Goal: Information Seeking & Learning: Find specific fact

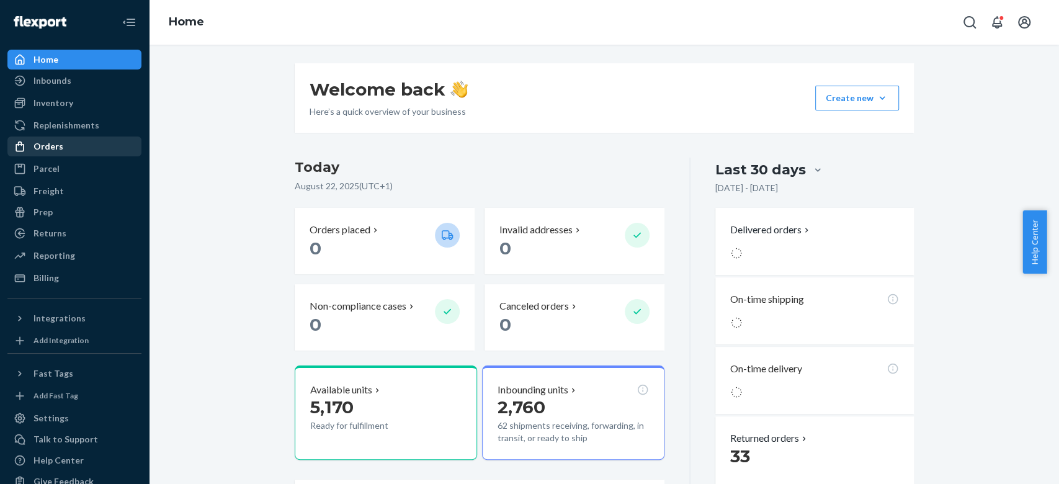
click at [72, 146] on div "Orders" at bounding box center [74, 146] width 131 height 17
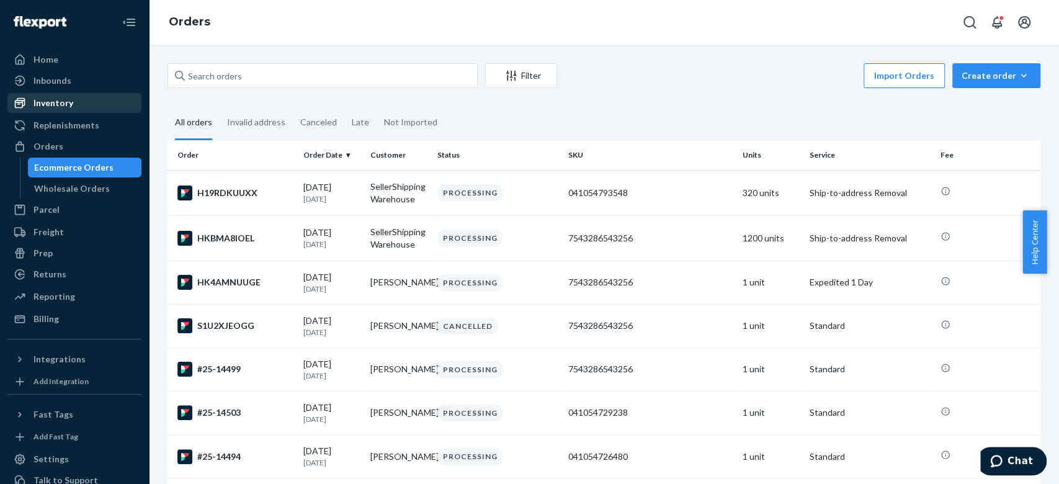
click at [81, 107] on div "Inventory" at bounding box center [74, 102] width 131 height 17
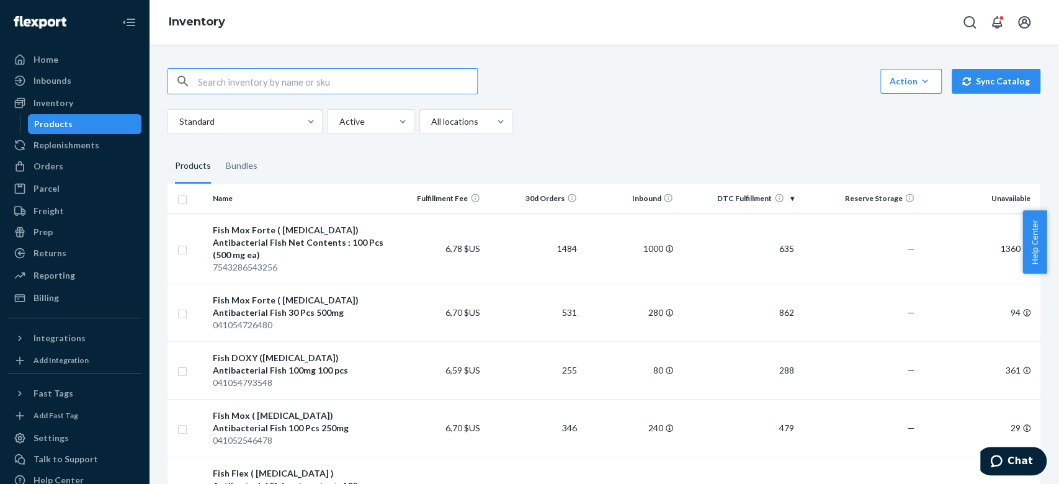
click at [337, 77] on input "text" at bounding box center [337, 81] width 279 height 25
type input "[MEDICAL_DATA]"
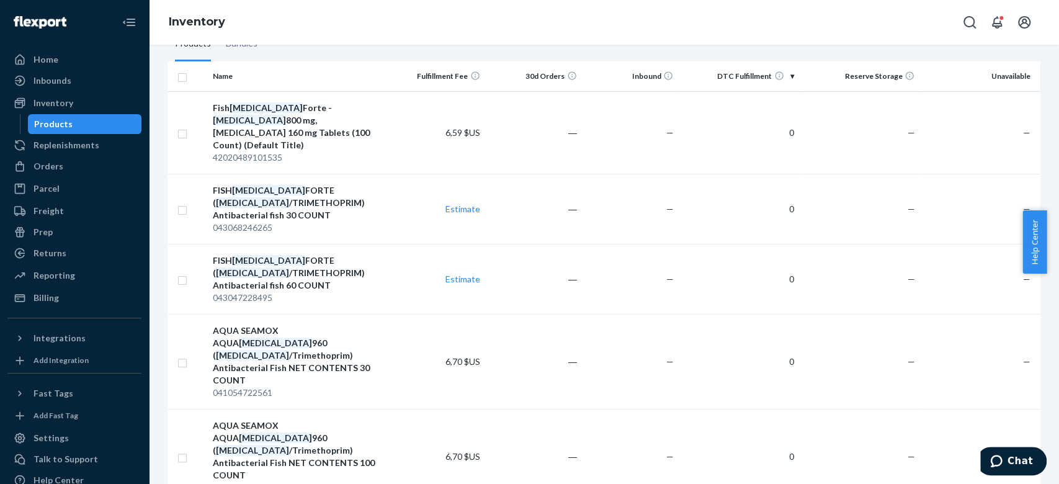
scroll to position [120, 0]
drag, startPoint x: 290, startPoint y: 187, endPoint x: 253, endPoint y: 198, distance: 38.3
click at [253, 198] on div "FISH [MEDICAL_DATA] FORTE ( [MEDICAL_DATA] /TRIMETHOPRIM) Antibacterial fish 30…" at bounding box center [298, 204] width 171 height 37
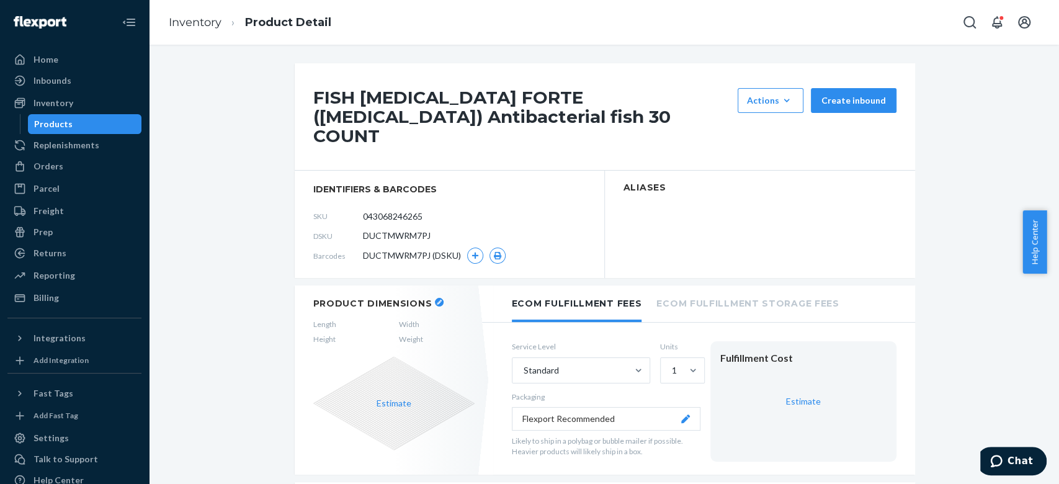
click at [397, 233] on span "DUCTMWRM7PJ" at bounding box center [397, 235] width 68 height 12
copy span "DUCTMWRM7PJ"
drag, startPoint x: 437, startPoint y: 88, endPoint x: 298, endPoint y: 91, distance: 138.3
click at [298, 91] on div "FISH [MEDICAL_DATA] FORTE ([MEDICAL_DATA]) Antibacterial fish 30 COUNT Actions …" at bounding box center [605, 116] width 620 height 107
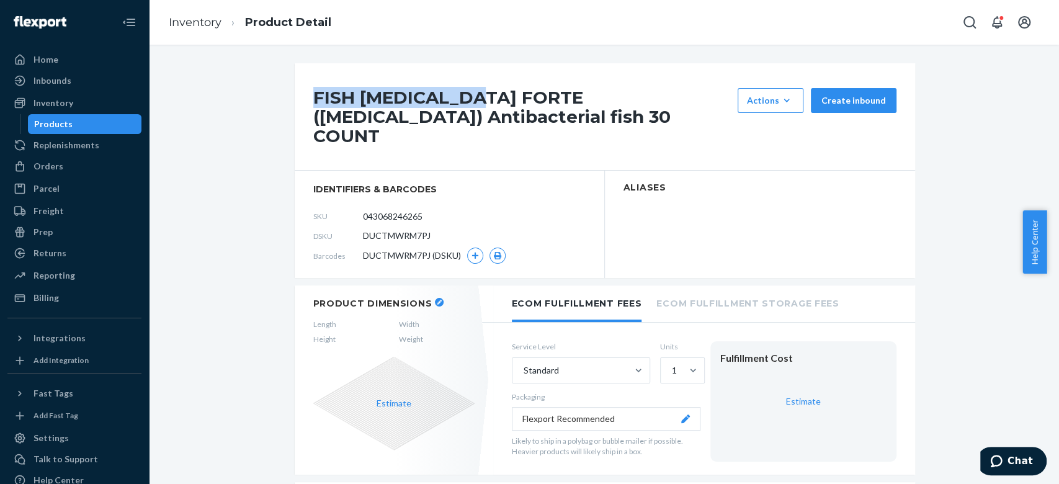
copy h1 "FISH [MEDICAL_DATA] FORTE"
drag, startPoint x: 569, startPoint y: 137, endPoint x: 300, endPoint y: 136, distance: 268.6
click at [300, 136] on div "FISH [MEDICAL_DATA] FORTE ([MEDICAL_DATA]) Antibacterial fish 30 COUNT Actions …" at bounding box center [605, 116] width 620 height 107
copy h1 "Antibacterial fish 30 COUNT"
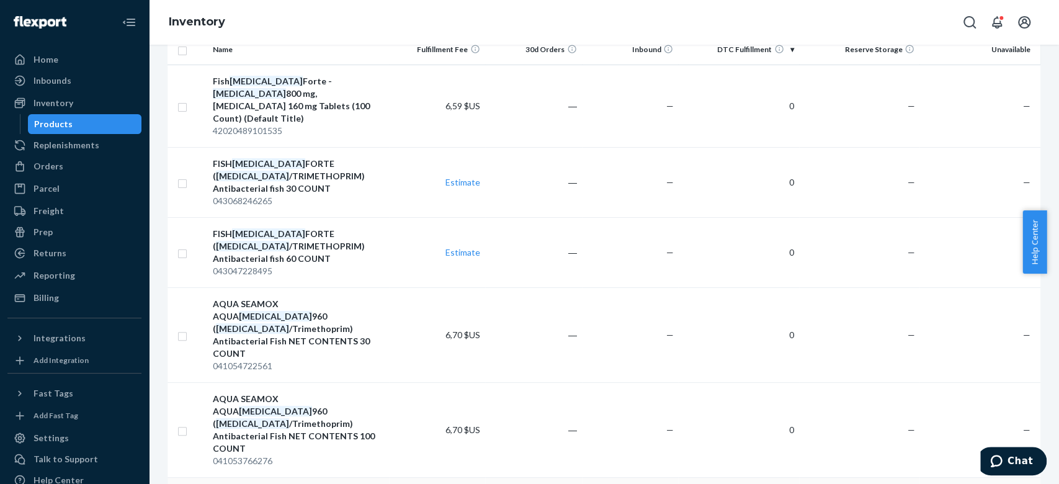
scroll to position [89, 0]
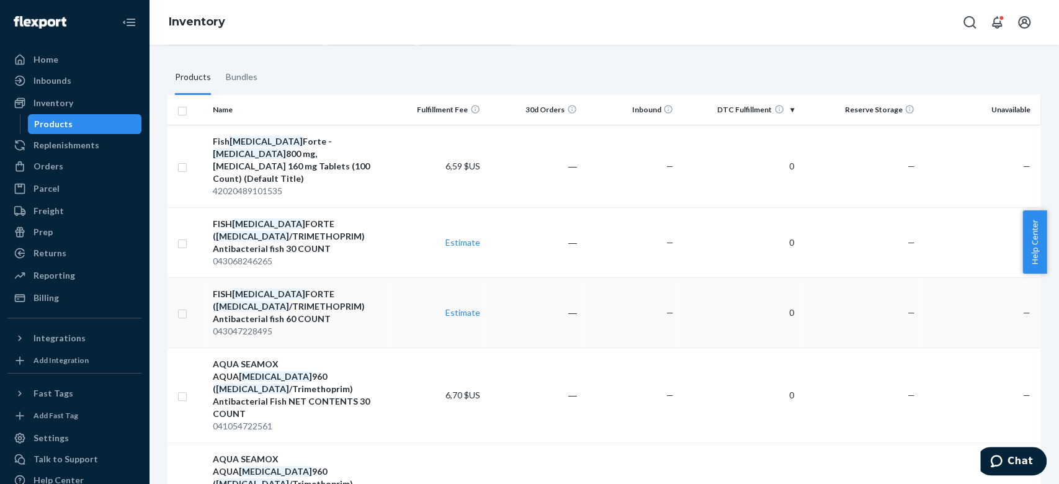
click at [314, 296] on div "FISH [MEDICAL_DATA] FORTE ( [MEDICAL_DATA] /TRIMETHOPRIM) Antibacterial fish 60…" at bounding box center [298, 306] width 171 height 37
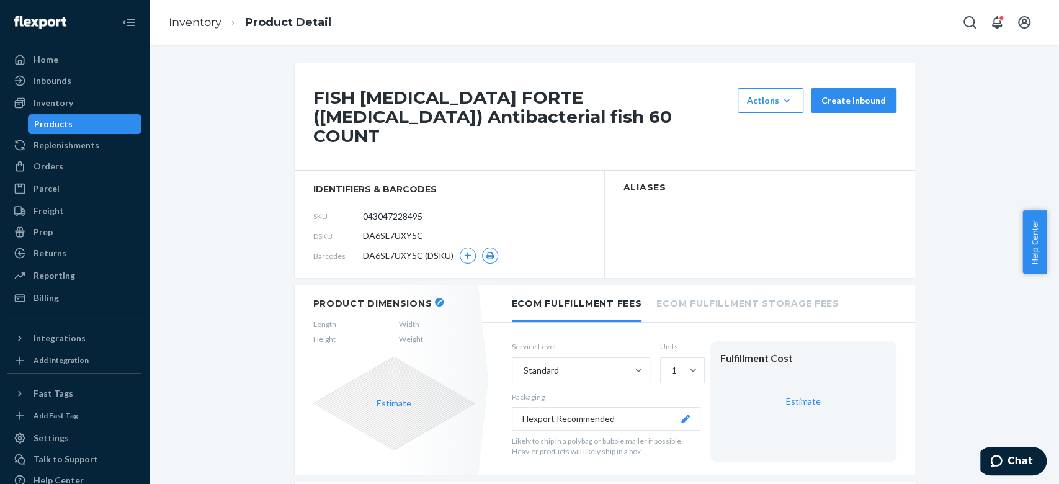
click at [375, 240] on span "DA6SL7UXY5C" at bounding box center [393, 235] width 60 height 12
copy span "DA6SL7UXY5C"
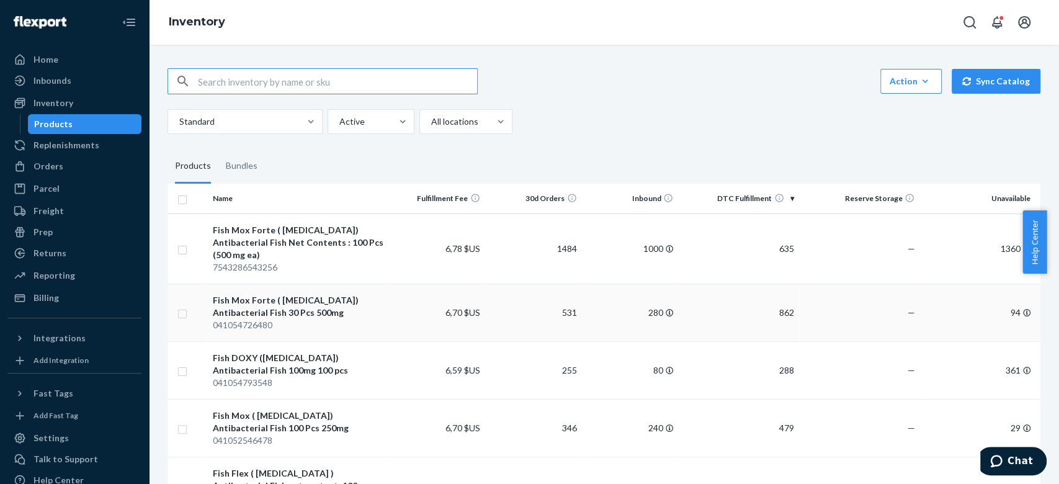
click at [292, 298] on div "Fish Mox Forte ( [MEDICAL_DATA]) Antibacterial Fish 30 Pcs 500mg" at bounding box center [298, 306] width 171 height 25
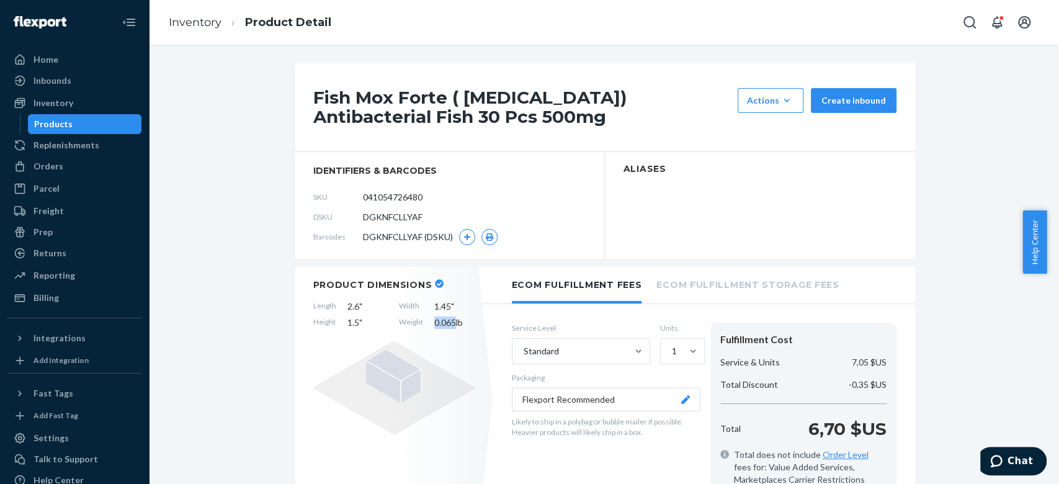
drag, startPoint x: 447, startPoint y: 322, endPoint x: 429, endPoint y: 322, distance: 18.6
click at [434, 322] on span "0.065 lb" at bounding box center [454, 322] width 40 height 12
copy span "0.065"
drag, startPoint x: 352, startPoint y: 306, endPoint x: 342, endPoint y: 306, distance: 9.9
click at [347, 306] on span "2.6 "" at bounding box center [367, 306] width 40 height 12
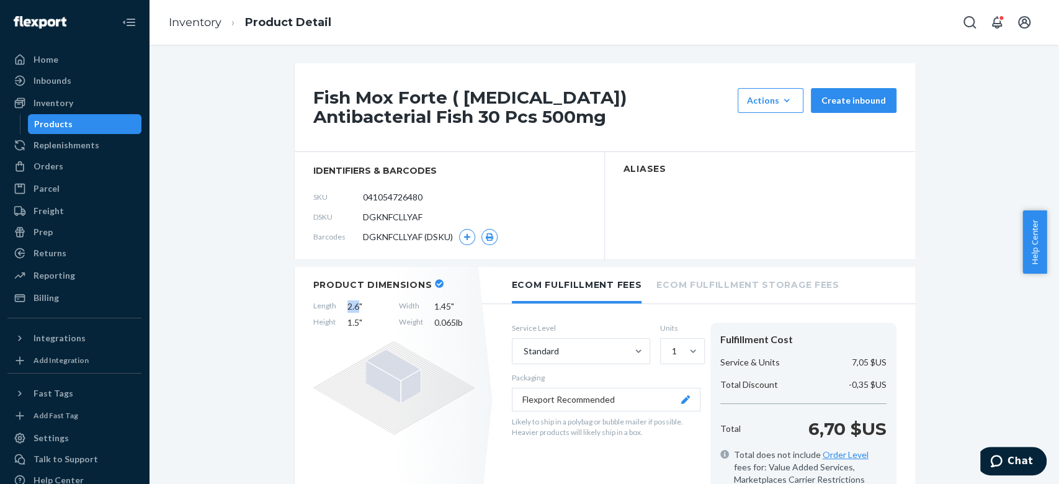
copy span "2.6"
drag, startPoint x: 351, startPoint y: 324, endPoint x: 342, endPoint y: 324, distance: 8.7
click at [347, 324] on span "1.5 "" at bounding box center [367, 322] width 40 height 12
copy span ".5"
drag, startPoint x: 442, startPoint y: 307, endPoint x: 430, endPoint y: 306, distance: 11.8
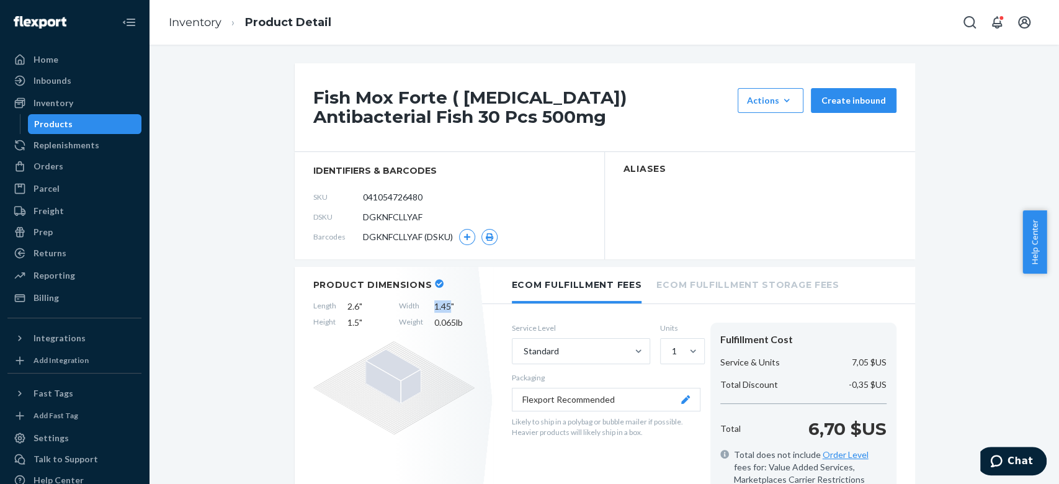
click at [434, 305] on span "1.45 "" at bounding box center [454, 306] width 40 height 12
copy span "1.45"
drag, startPoint x: 352, startPoint y: 305, endPoint x: 344, endPoint y: 306, distance: 8.7
click at [347, 305] on span "2.6 "" at bounding box center [367, 306] width 40 height 12
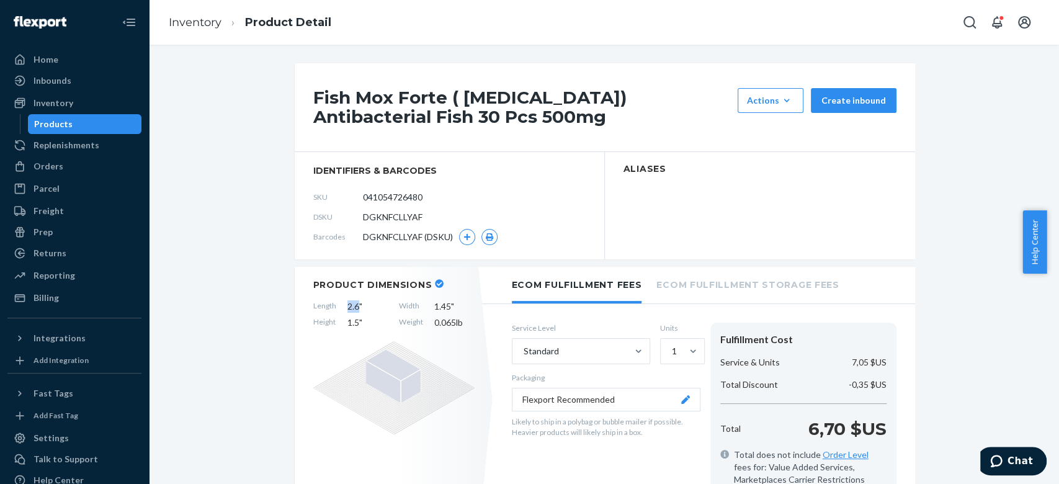
copy span "2.6"
drag, startPoint x: 442, startPoint y: 318, endPoint x: 431, endPoint y: 323, distance: 12.2
click at [434, 323] on span "0.065 lb" at bounding box center [454, 322] width 40 height 12
click at [434, 321] on span "0.065 lb" at bounding box center [454, 322] width 40 height 12
drag, startPoint x: 441, startPoint y: 321, endPoint x: 427, endPoint y: 321, distance: 13.7
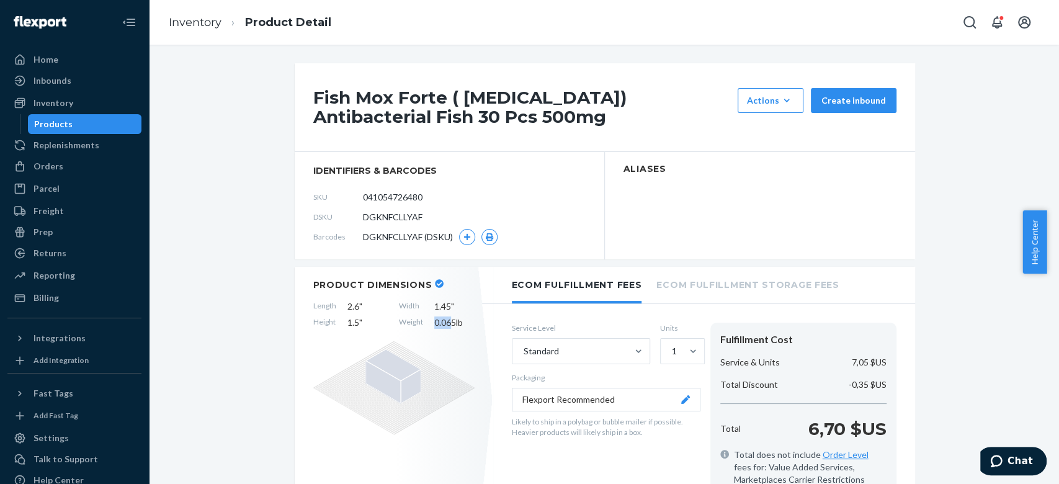
click at [434, 321] on span "0.065 lb" at bounding box center [454, 322] width 40 height 12
copy span "0.06"
click at [92, 102] on div "Inventory" at bounding box center [74, 102] width 131 height 17
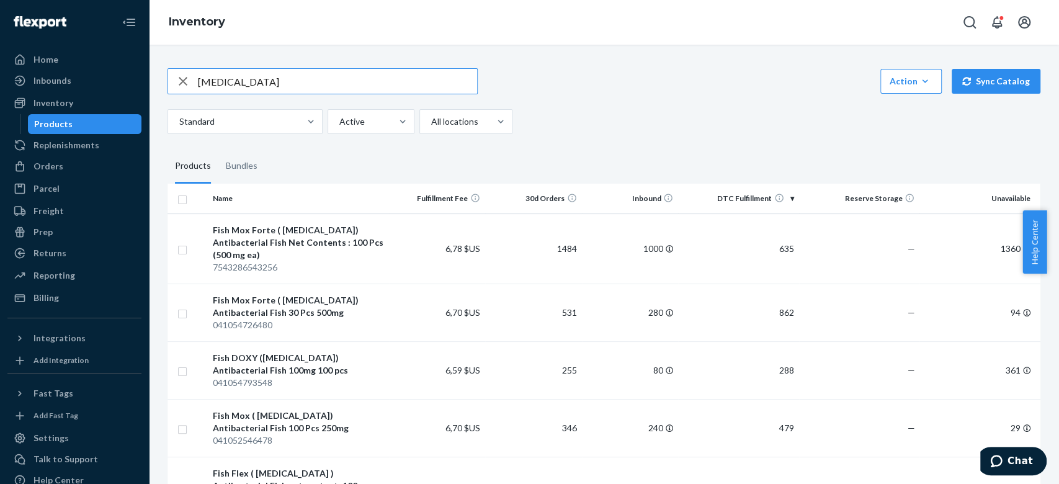
type input "[MEDICAL_DATA]"
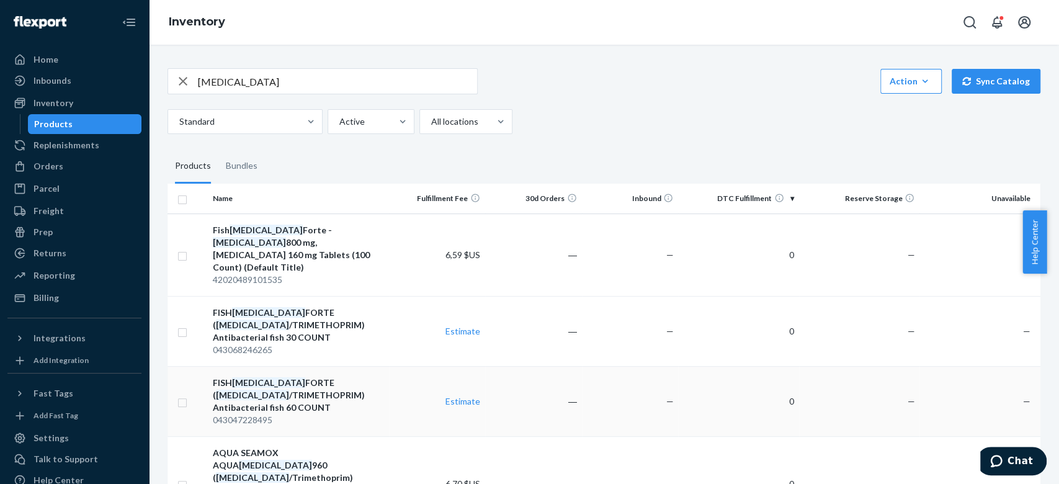
click at [289, 389] on em "[MEDICAL_DATA]" at bounding box center [252, 394] width 73 height 11
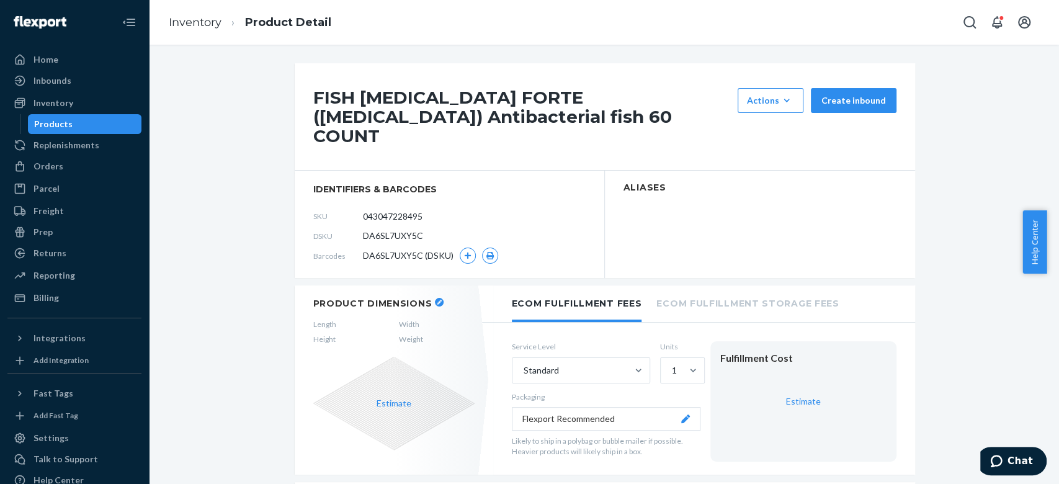
click at [45, 308] on div "Home Inbounds Shipping Plans Problems Inventory Products Replenishments Orders …" at bounding box center [74, 242] width 149 height 484
click at [43, 308] on div "Home Inbounds Shipping Plans Problems Inventory Products Replenishments Orders …" at bounding box center [74, 242] width 149 height 484
click at [44, 304] on div "Billing" at bounding box center [74, 297] width 131 height 17
